Goal: Task Accomplishment & Management: Manage account settings

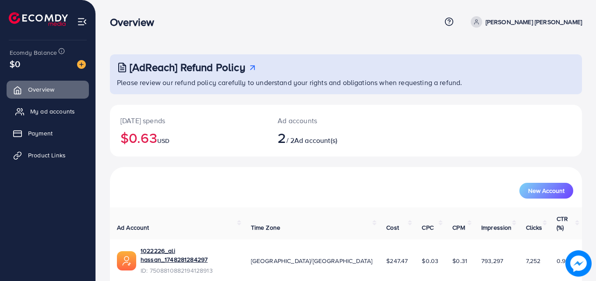
click at [60, 117] on link "My ad accounts" at bounding box center [48, 112] width 82 height 18
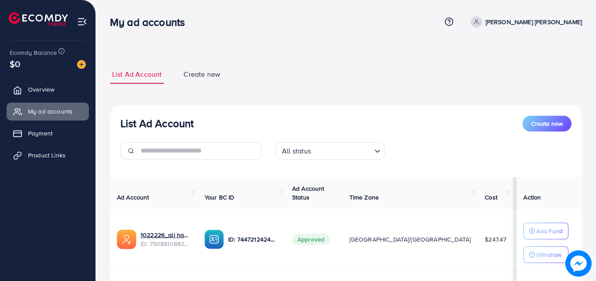
drag, startPoint x: 488, startPoint y: 240, endPoint x: 468, endPoint y: 244, distance: 20.0
click at [514, 244] on td "$4.34" at bounding box center [532, 240] width 37 height 62
click at [29, 128] on link "Payment" at bounding box center [48, 133] width 82 height 18
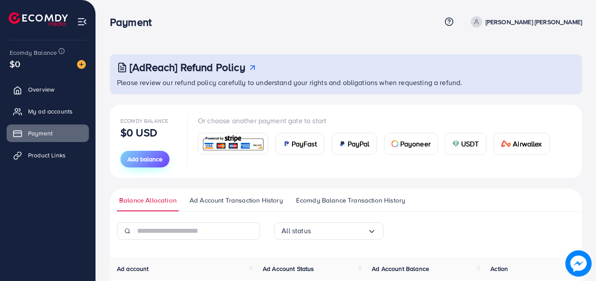
click at [136, 159] on span "Add balance" at bounding box center [145, 159] width 35 height 9
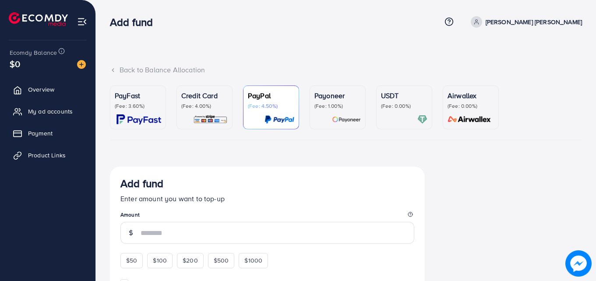
scroll to position [3, 0]
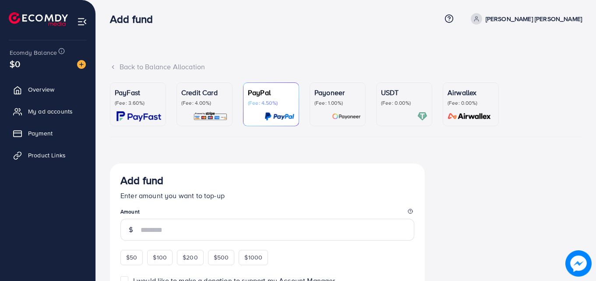
click at [202, 115] on img at bounding box center [210, 116] width 35 height 10
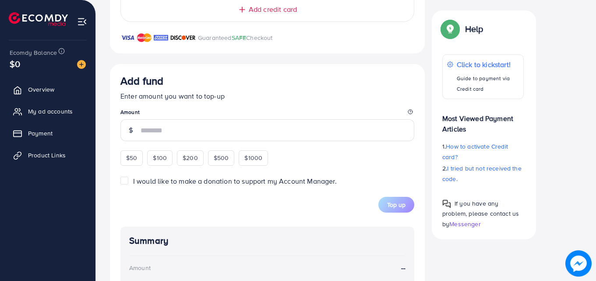
scroll to position [378, 0]
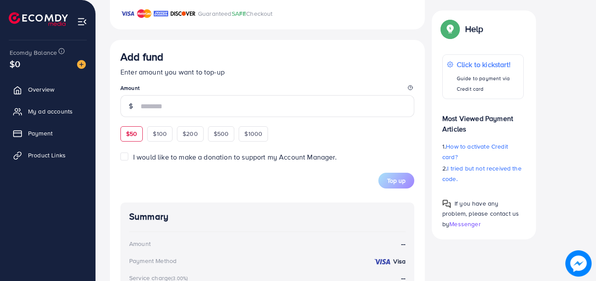
click at [125, 134] on div "$50" at bounding box center [132, 133] width 22 height 15
type input "**"
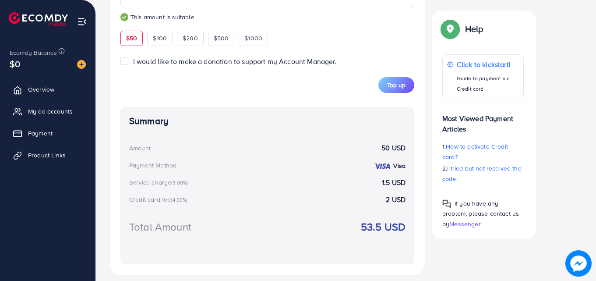
scroll to position [494, 0]
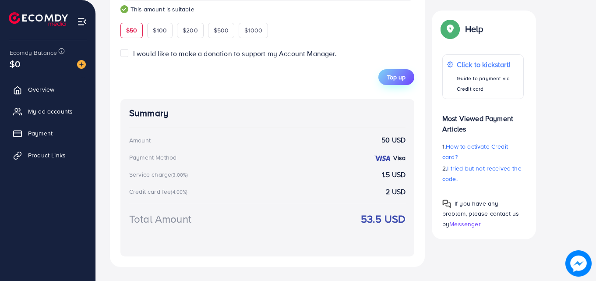
click at [394, 79] on span "Top up" at bounding box center [396, 77] width 18 height 9
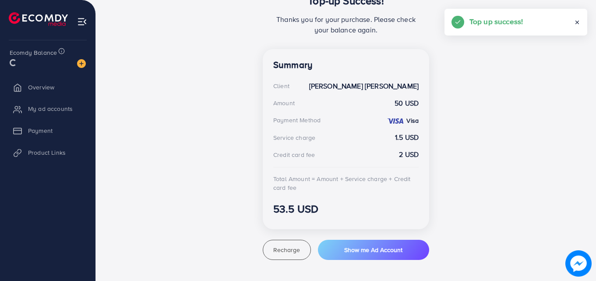
scroll to position [206, 0]
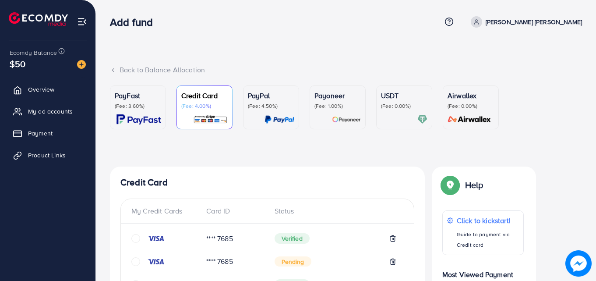
scroll to position [338, 0]
